Goal: Find specific page/section: Find specific page/section

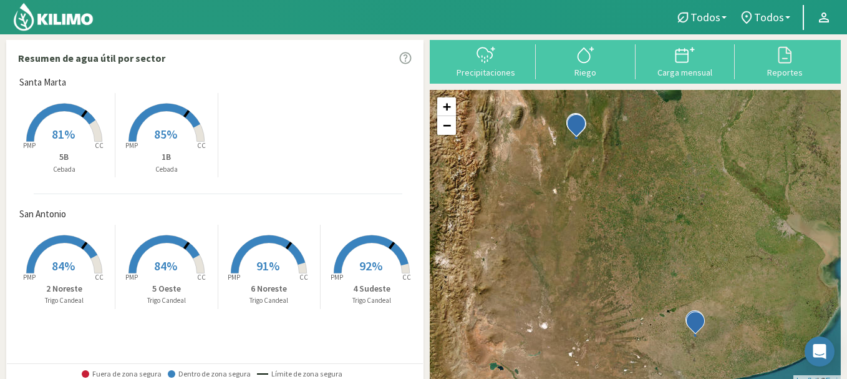
click at [86, 145] on rect at bounding box center [64, 143] width 100 height 100
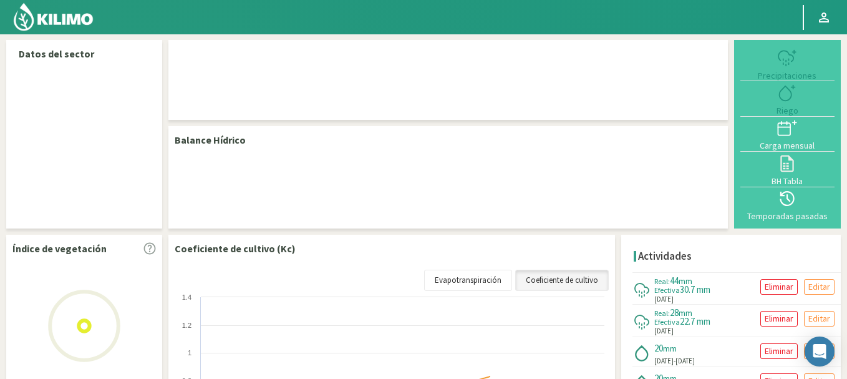
select select "1: Object"
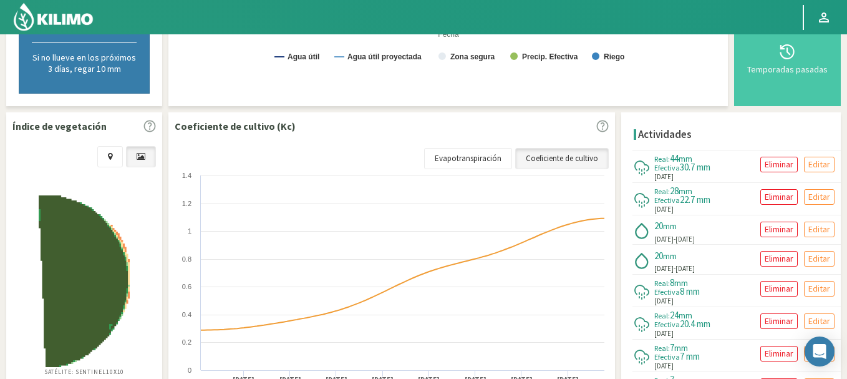
scroll to position [399, 0]
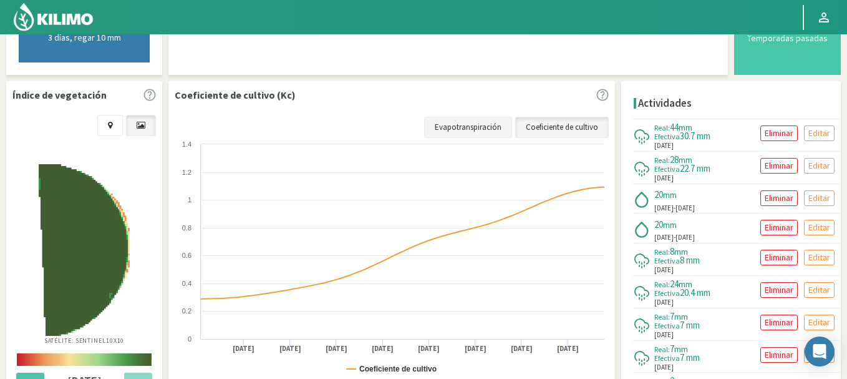
click at [482, 122] on link "Evapotranspiración" at bounding box center [468, 127] width 88 height 21
